Goal: Find specific page/section: Find specific page/section

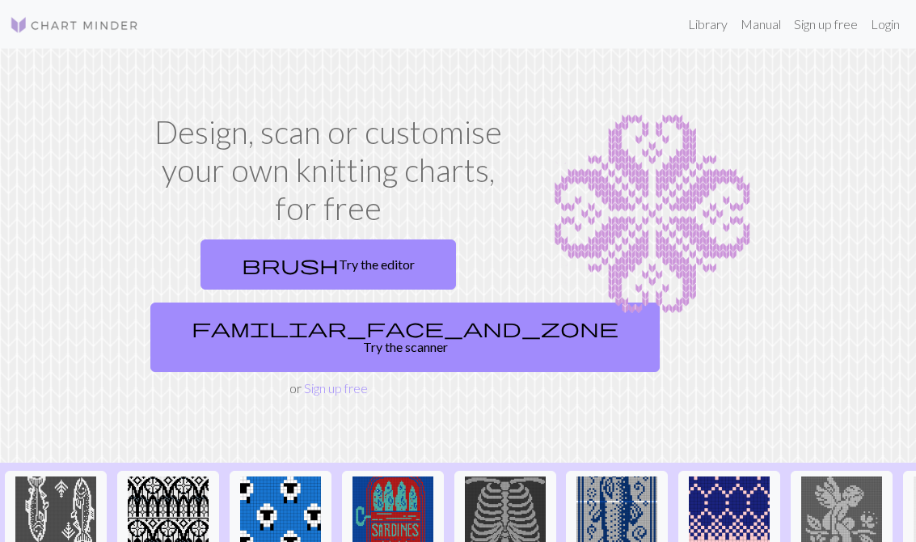
click at [758, 25] on link "Manual" at bounding box center [760, 24] width 53 height 32
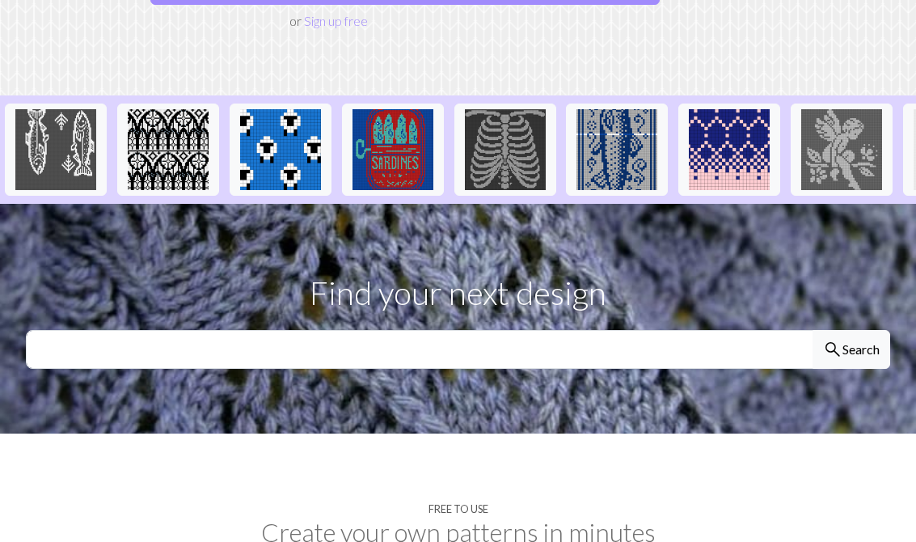
scroll to position [369, 0]
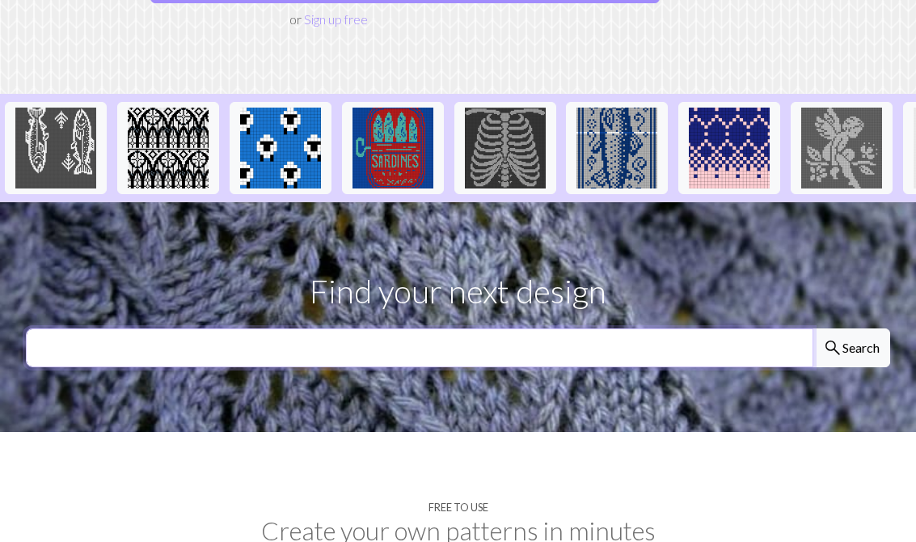
click at [750, 328] on input "text" at bounding box center [420, 347] width 788 height 39
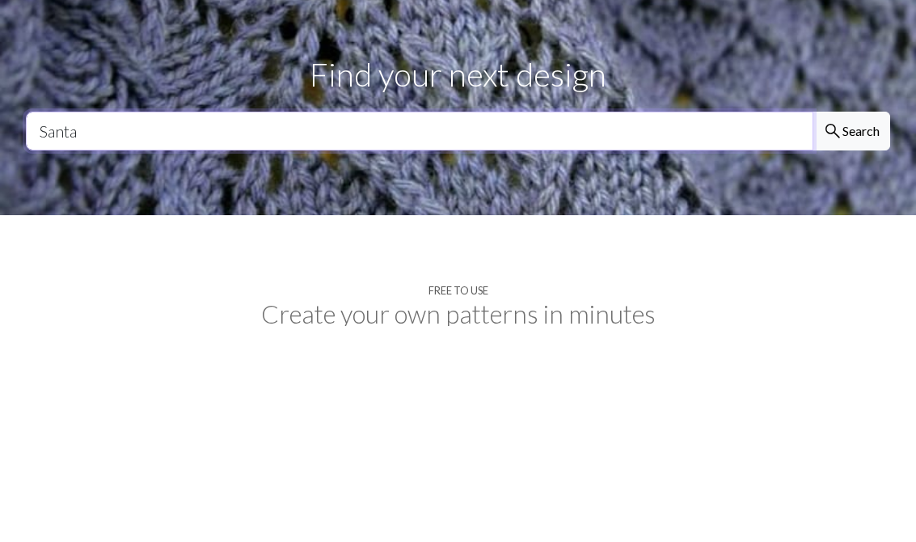
type input "Santa"
click at [851, 328] on button "search Search" at bounding box center [852, 347] width 78 height 39
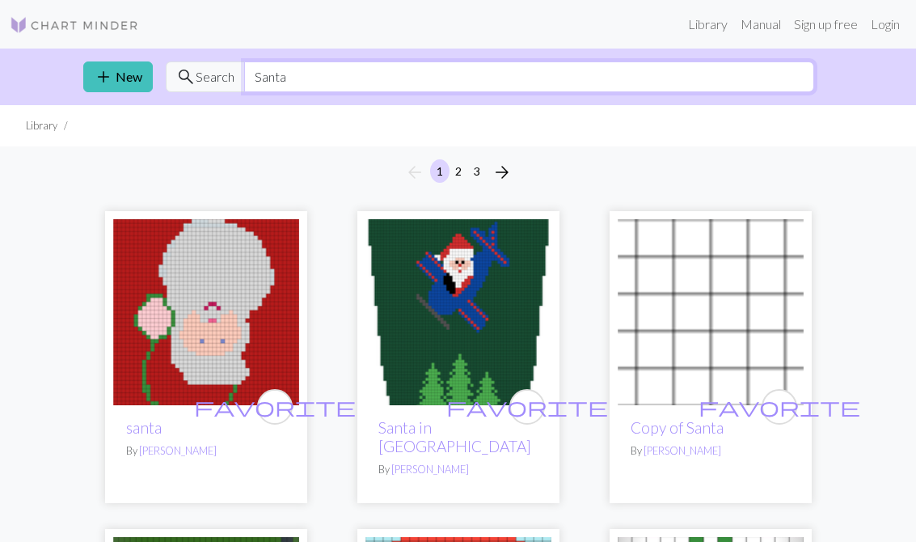
click at [725, 75] on input "Santa" at bounding box center [529, 76] width 570 height 31
type input "S"
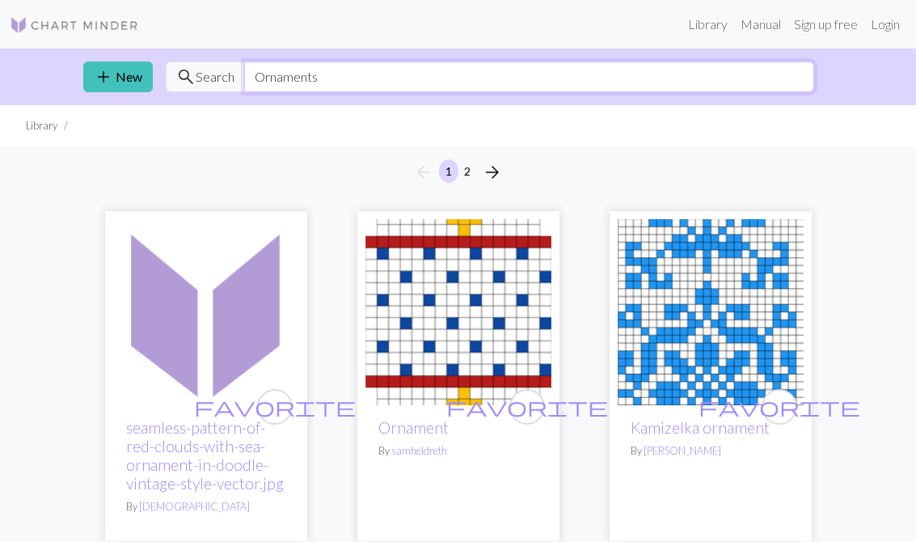
type input "Ornaments"
click at [471, 167] on button "2" at bounding box center [467, 170] width 19 height 23
